Goal: Transaction & Acquisition: Purchase product/service

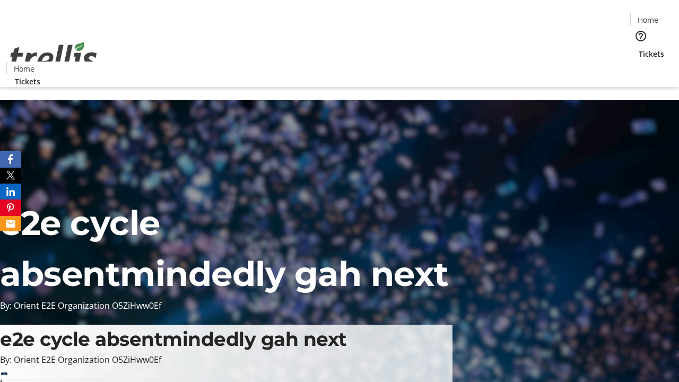
click at [639, 48] on span "Tickets" at bounding box center [651, 53] width 25 height 11
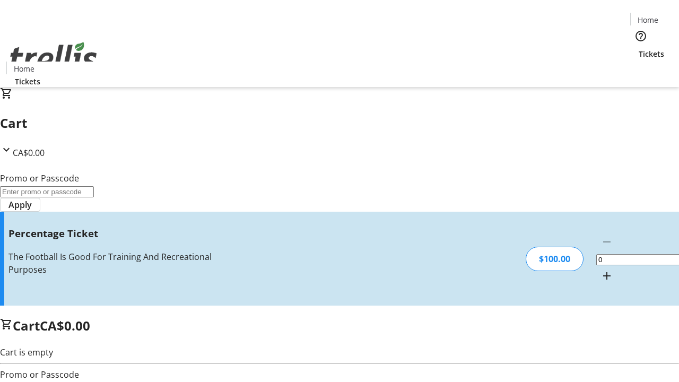
click at [601, 270] on mat-icon "Increment by one" at bounding box center [607, 276] width 13 height 13
type input "1"
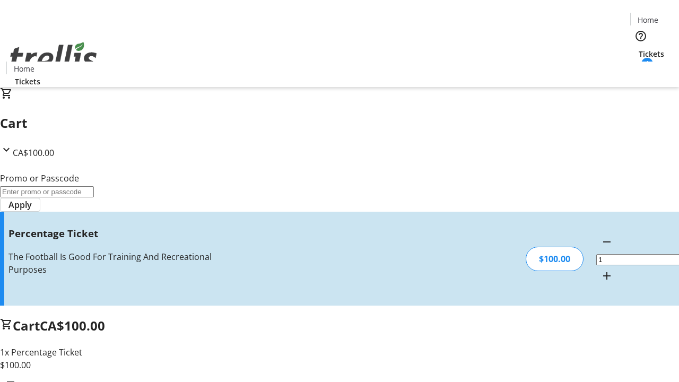
type input "BAR"
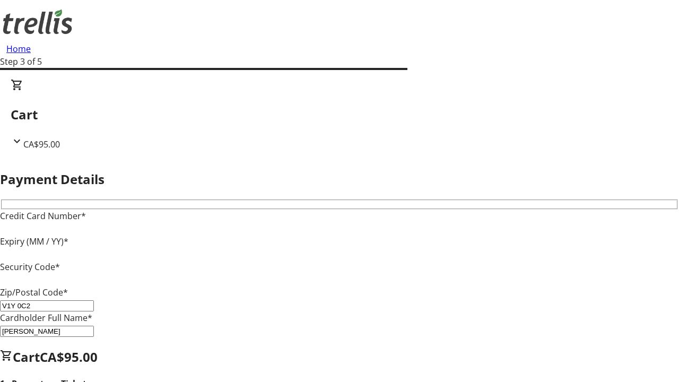
type input "V1Y 0C2"
